Goal: Information Seeking & Learning: Understand process/instructions

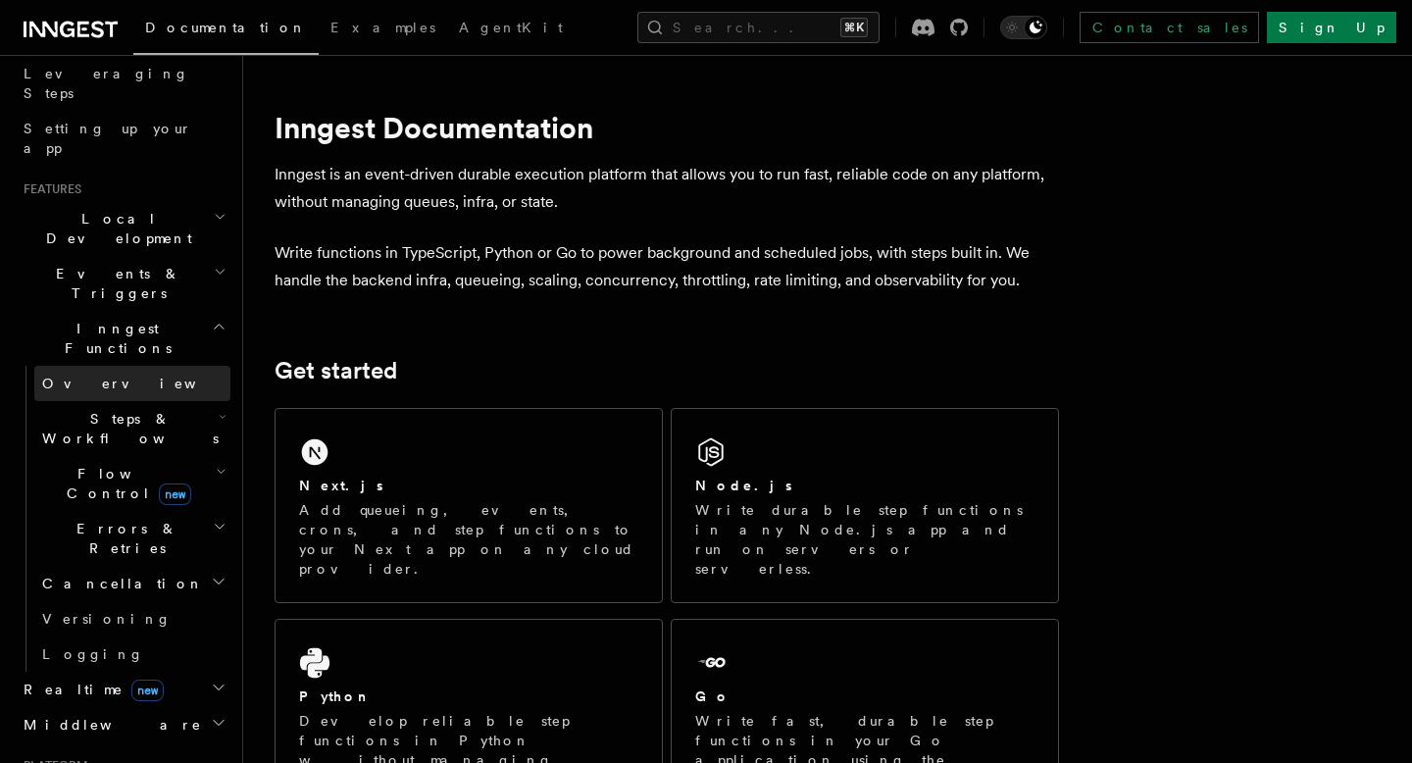
scroll to position [322, 0]
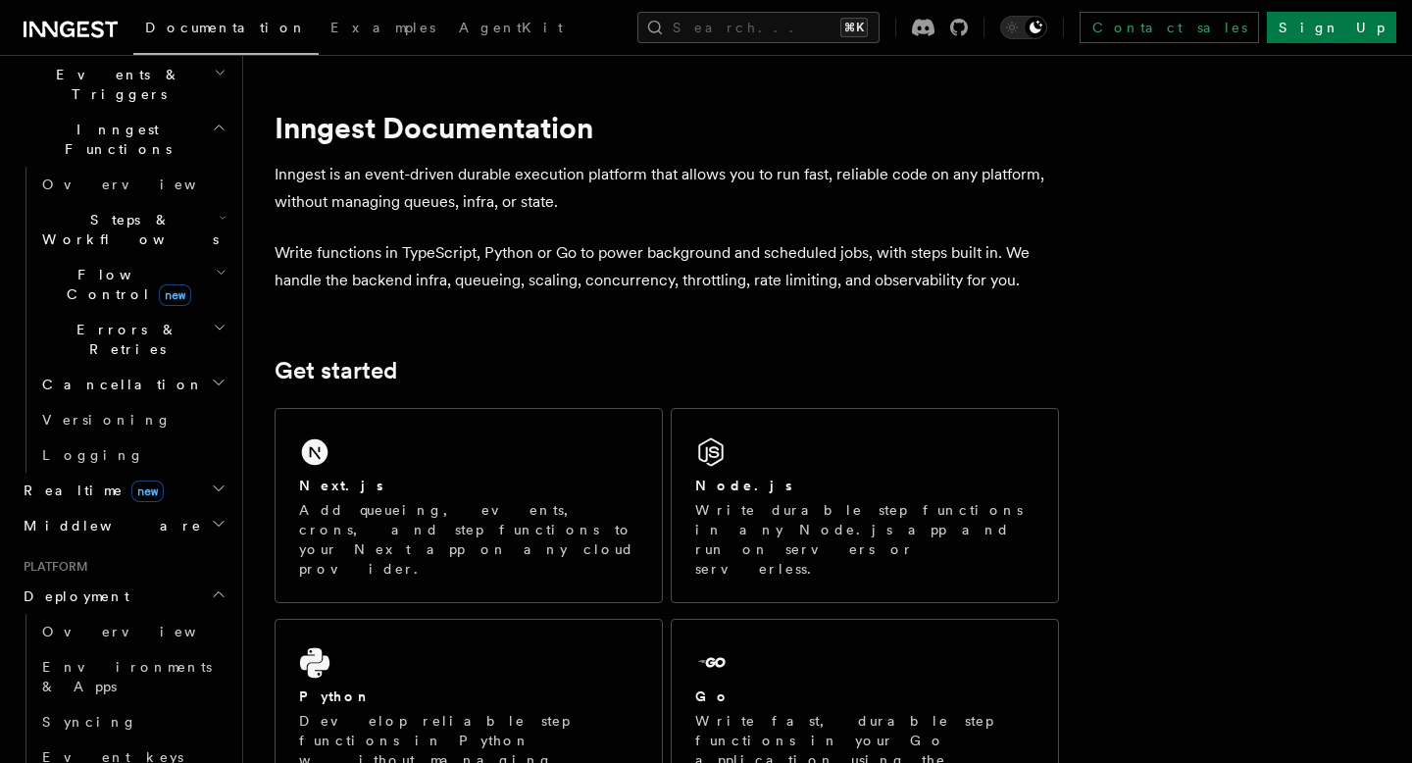
scroll to position [513, 0]
click at [100, 626] on span "Overview" at bounding box center [143, 634] width 202 height 16
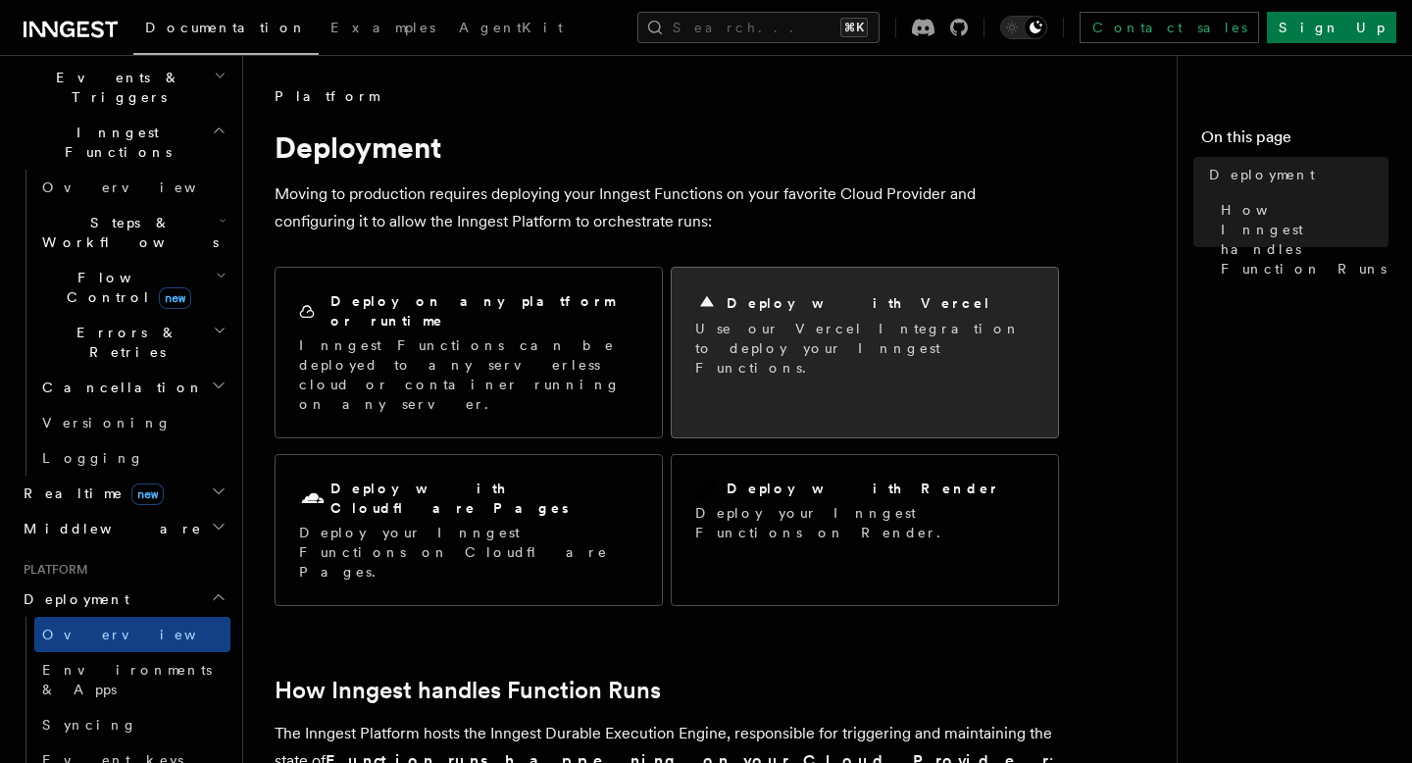
click at [865, 329] on p "Use our Vercel Integration to deploy your Inngest Functions." at bounding box center [864, 348] width 339 height 59
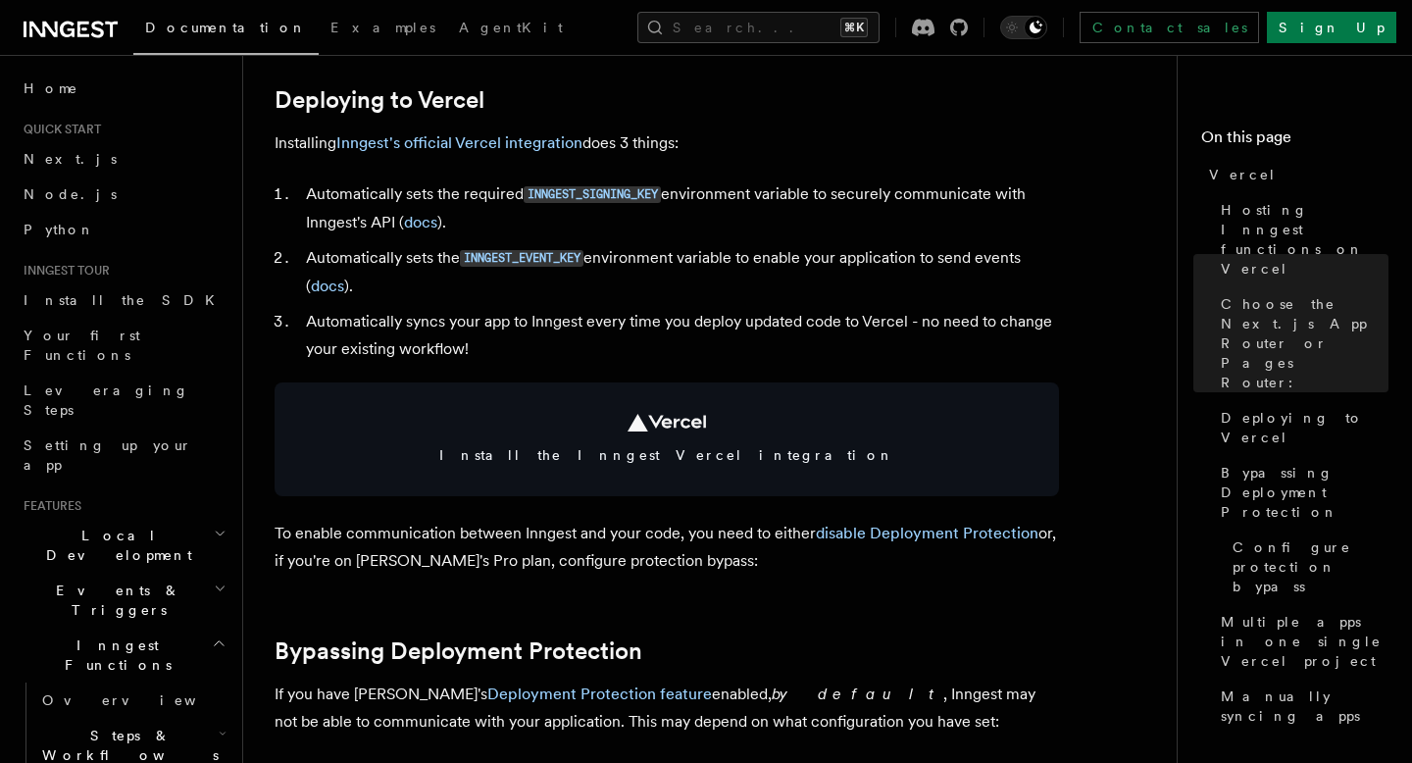
scroll to position [918, 0]
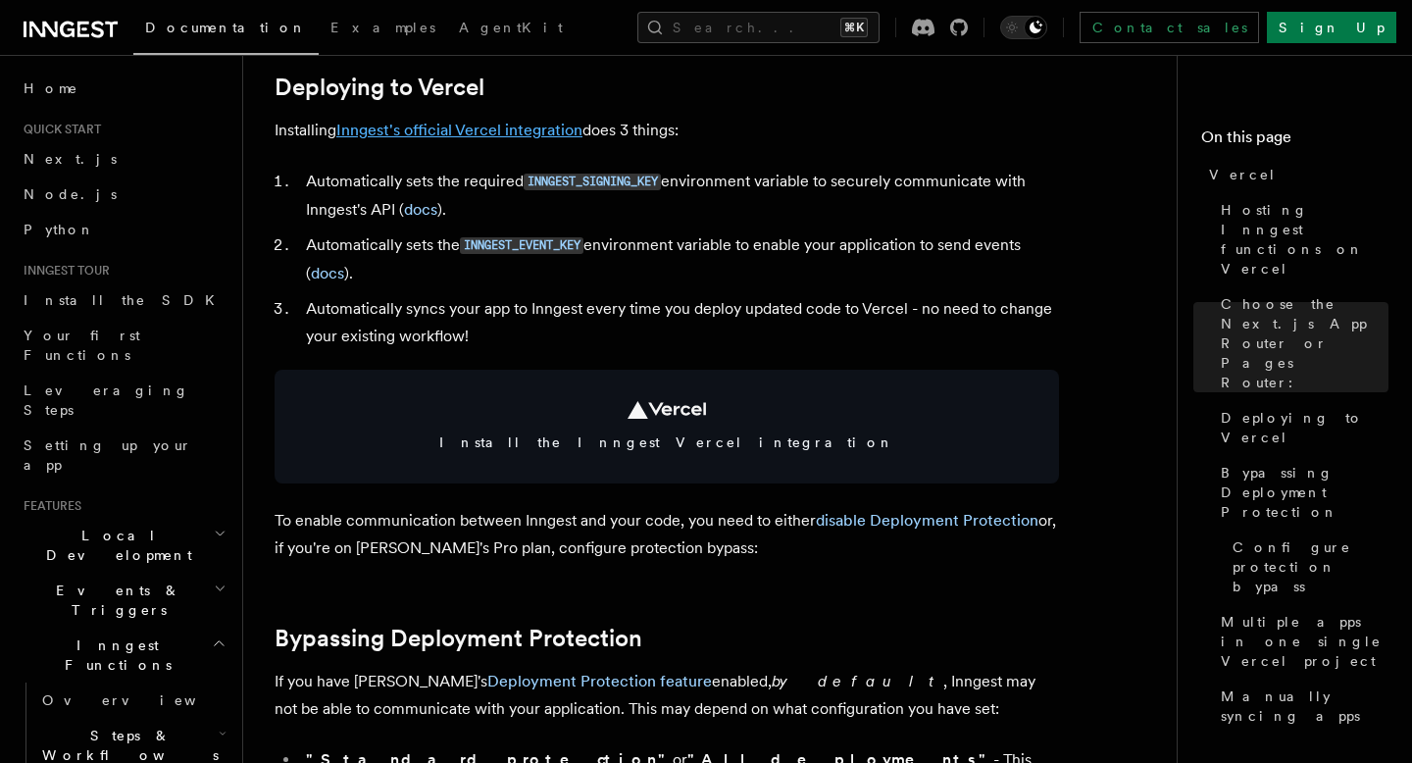
click at [455, 127] on link "Inngest's official Vercel integration" at bounding box center [459, 130] width 246 height 19
